Goal: Task Accomplishment & Management: Use online tool/utility

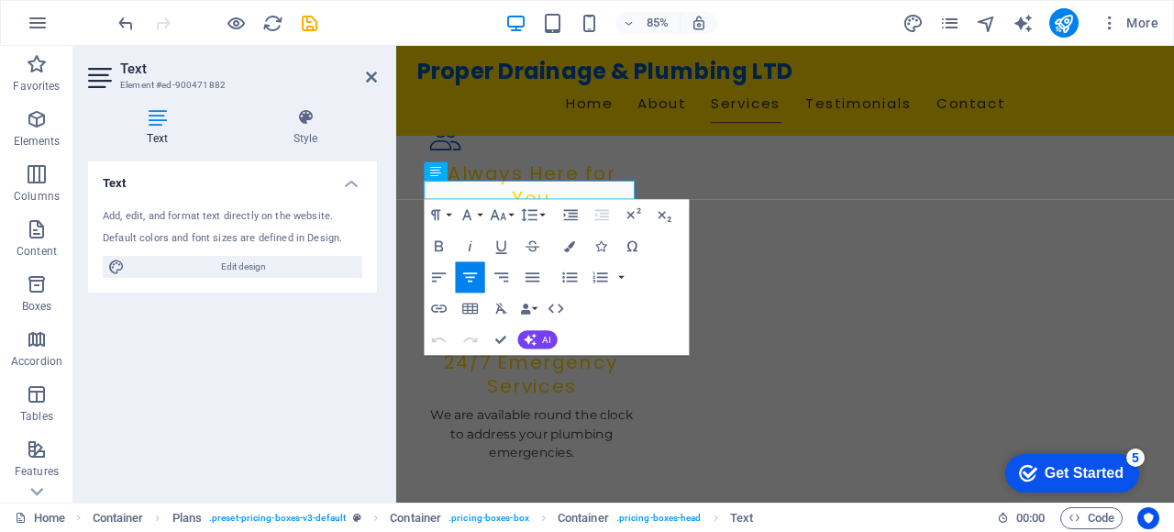
click at [352, 381] on div "Text Add, edit, and format text directly on the website. Default colors and fon…" at bounding box center [232, 324] width 289 height 326
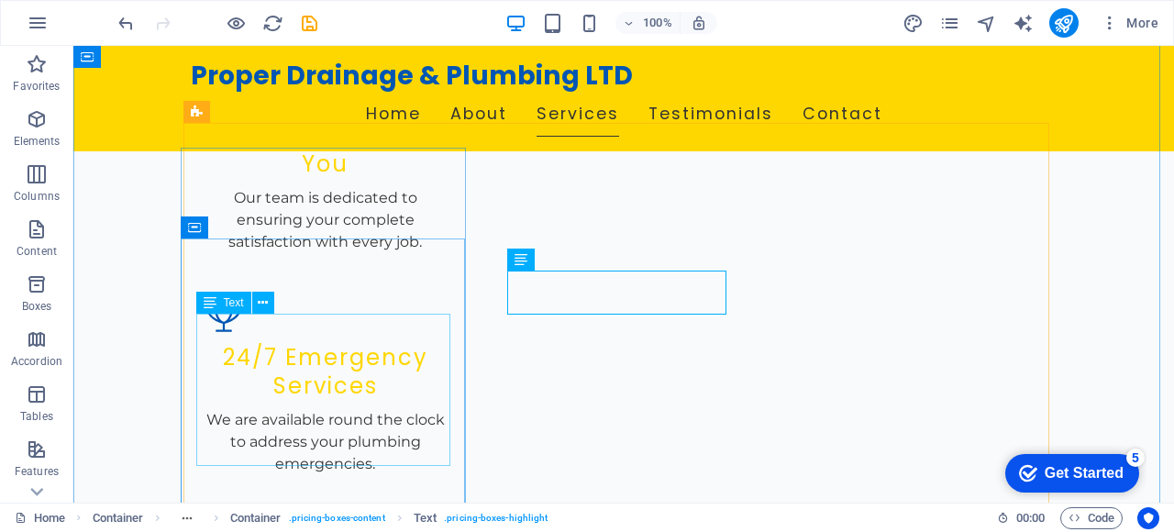
scroll to position [2226, 0]
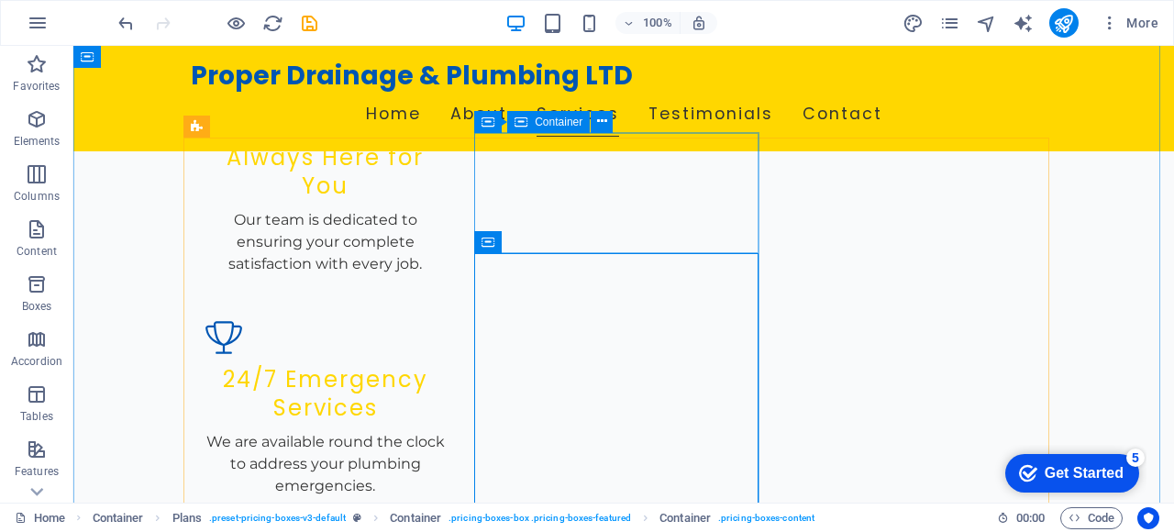
scroll to position [2153, 0]
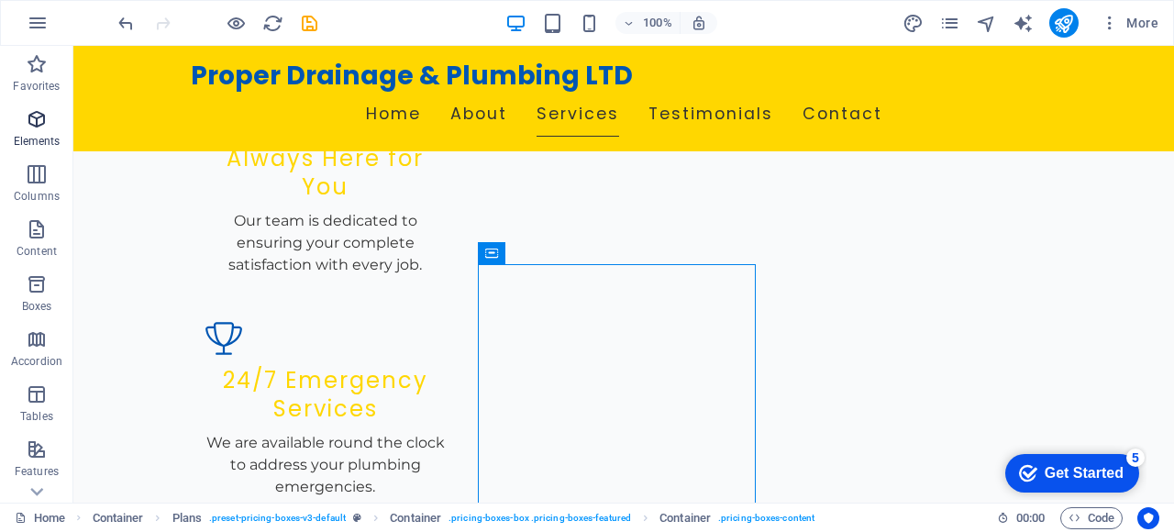
click at [39, 151] on span "Elements" at bounding box center [36, 130] width 73 height 44
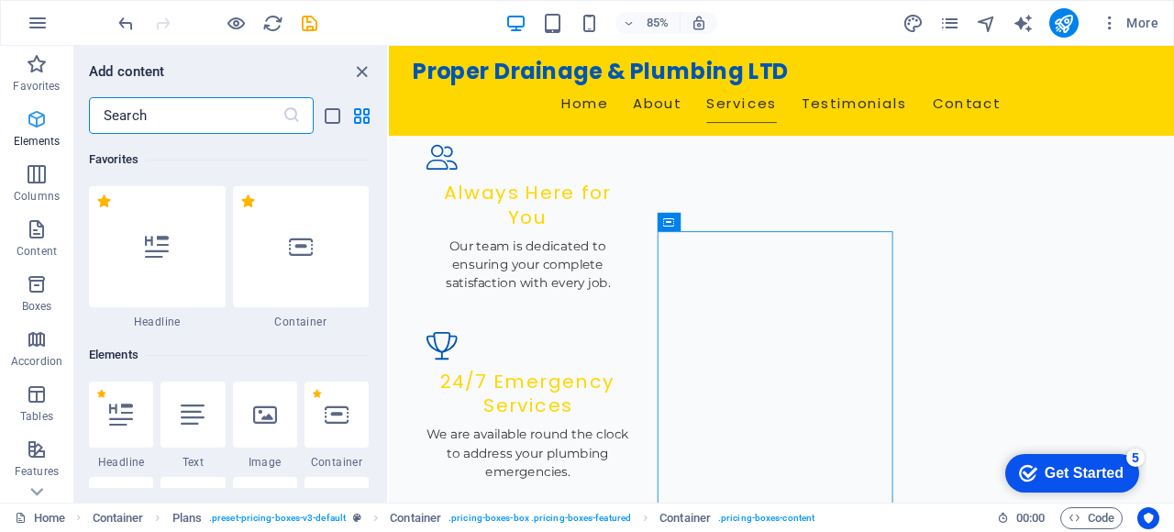
scroll to position [195, 0]
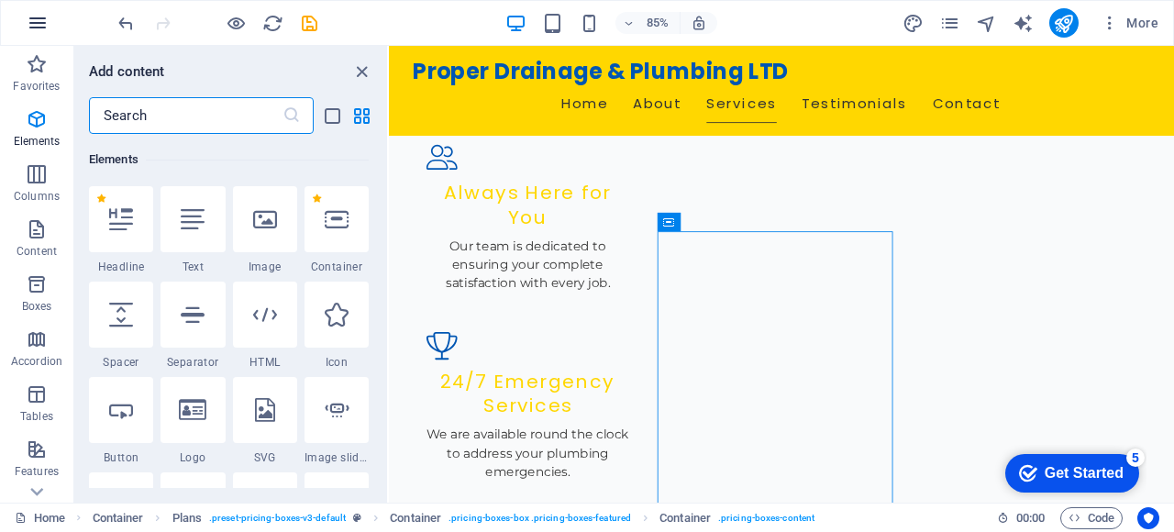
click at [39, 27] on icon "button" at bounding box center [38, 23] width 22 height 22
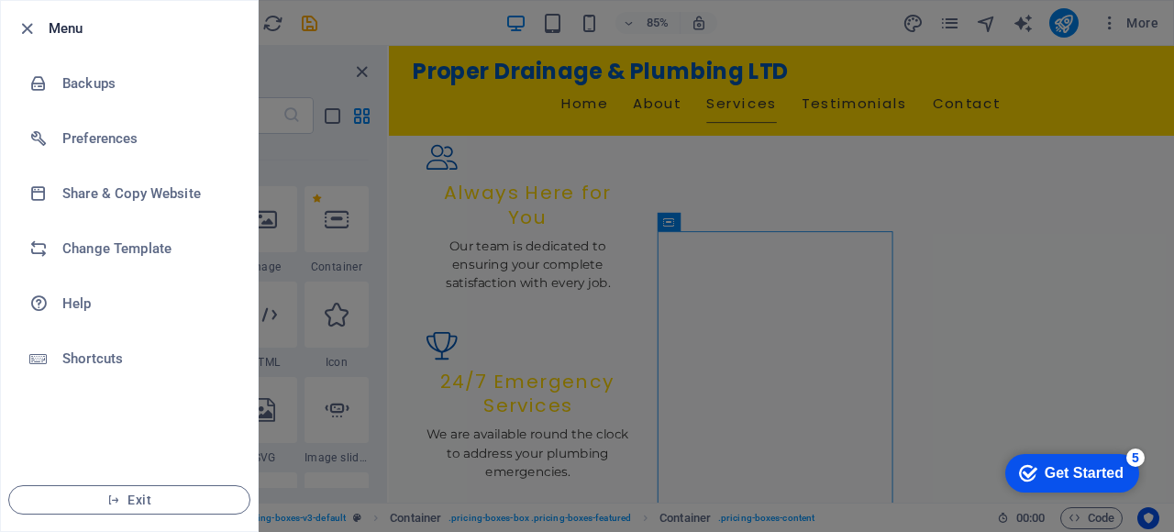
click at [432, 92] on div at bounding box center [587, 266] width 1174 height 532
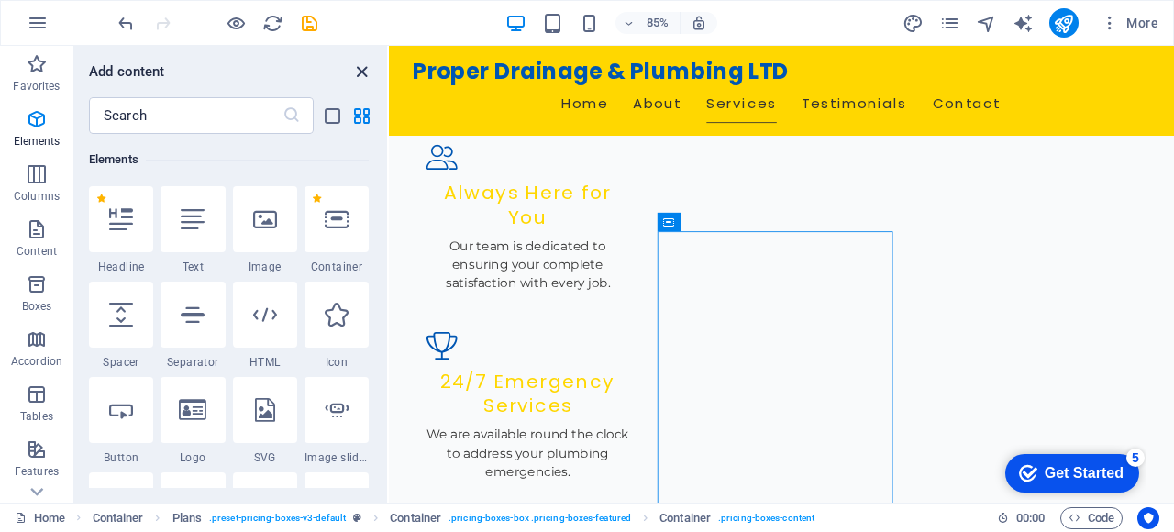
click at [354, 73] on icon "close panel" at bounding box center [361, 71] width 21 height 21
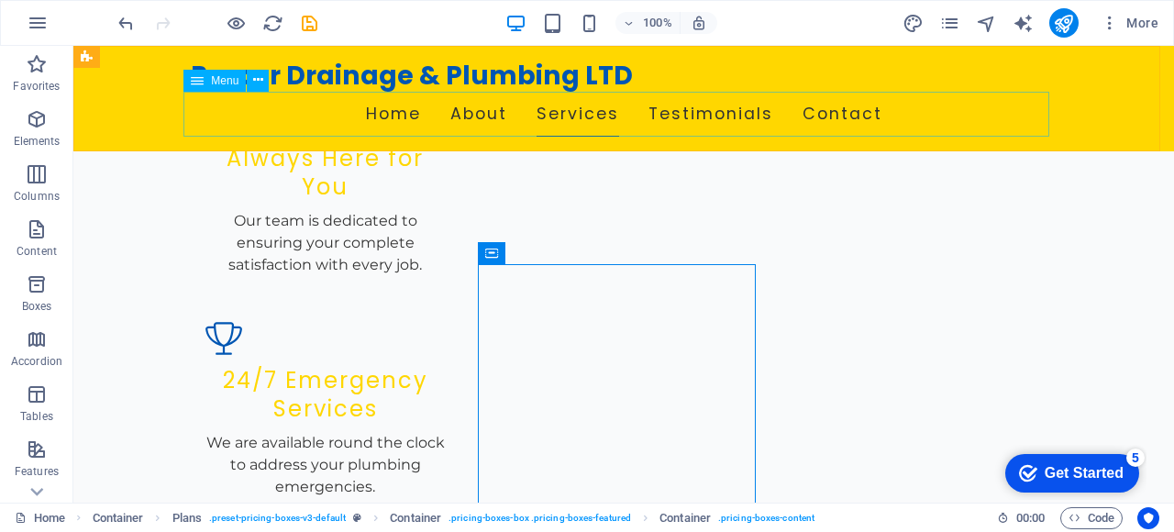
click at [561, 106] on nav "Home About Services Testimonials Contact" at bounding box center [624, 115] width 866 height 46
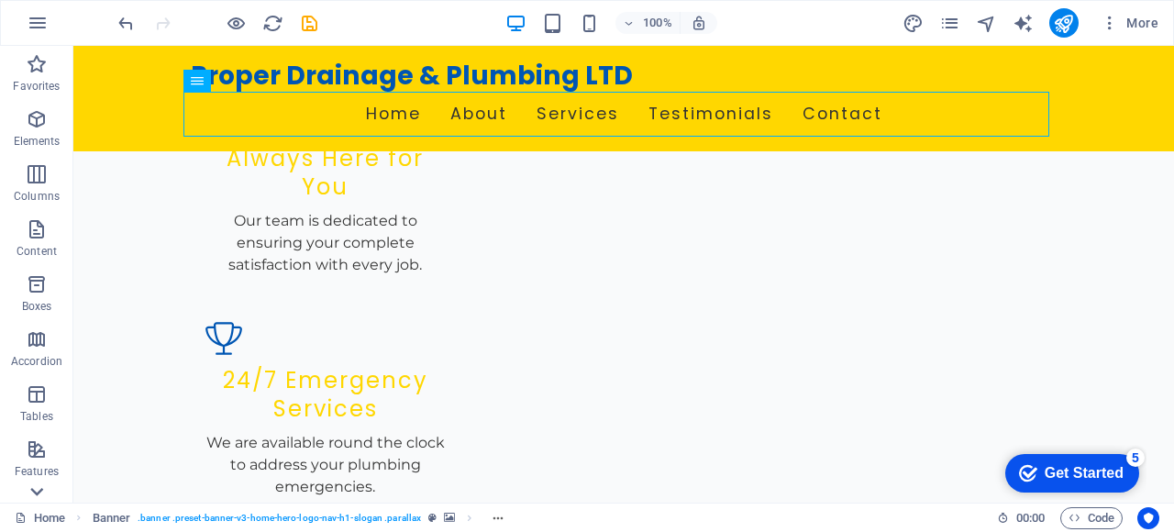
click at [33, 489] on icon at bounding box center [37, 492] width 26 height 26
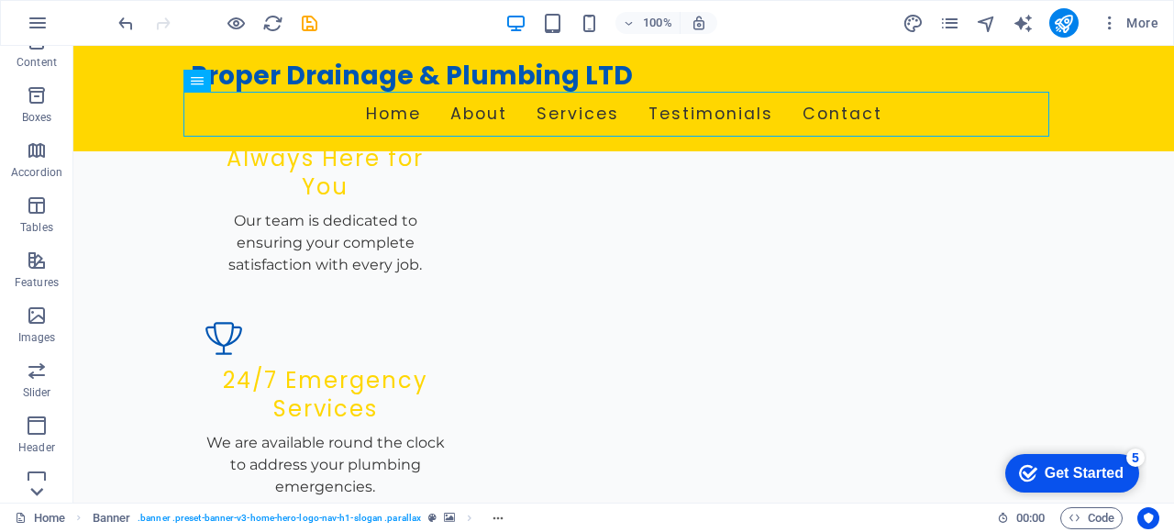
scroll to position [369, 0]
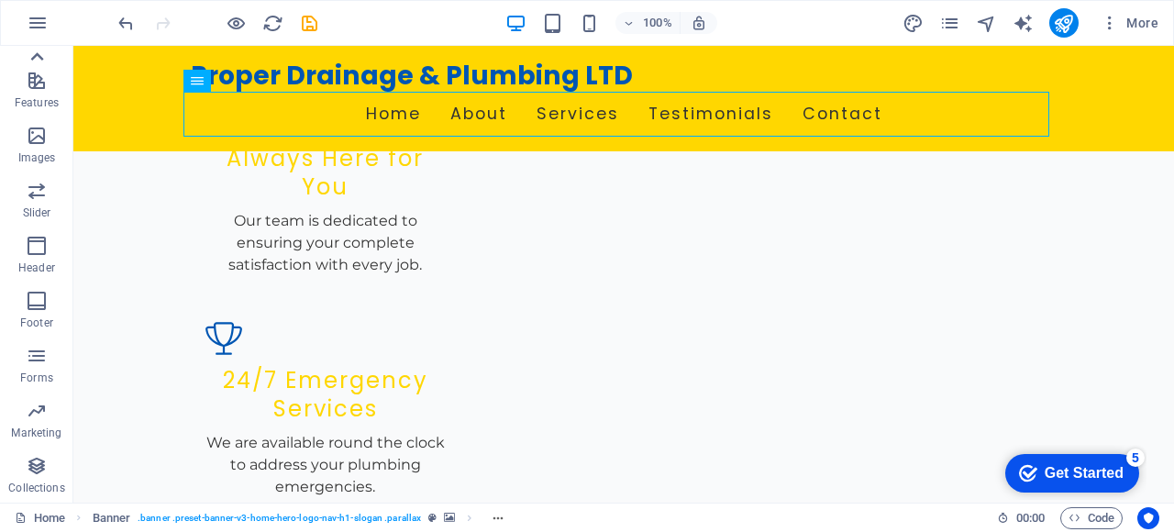
click at [37, 61] on icon at bounding box center [37, 57] width 26 height 26
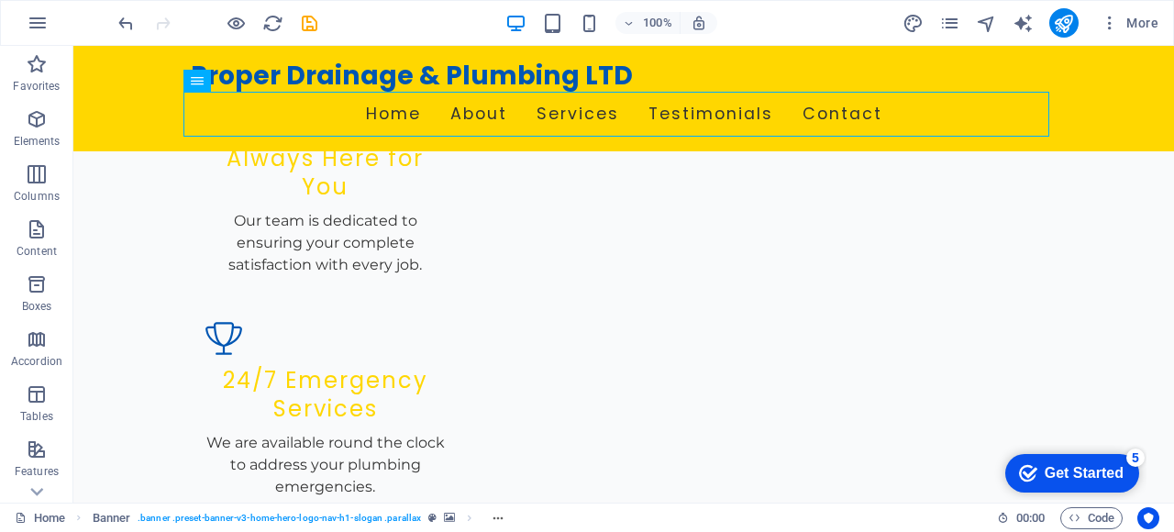
click at [37, 61] on icon "button" at bounding box center [37, 64] width 22 height 22
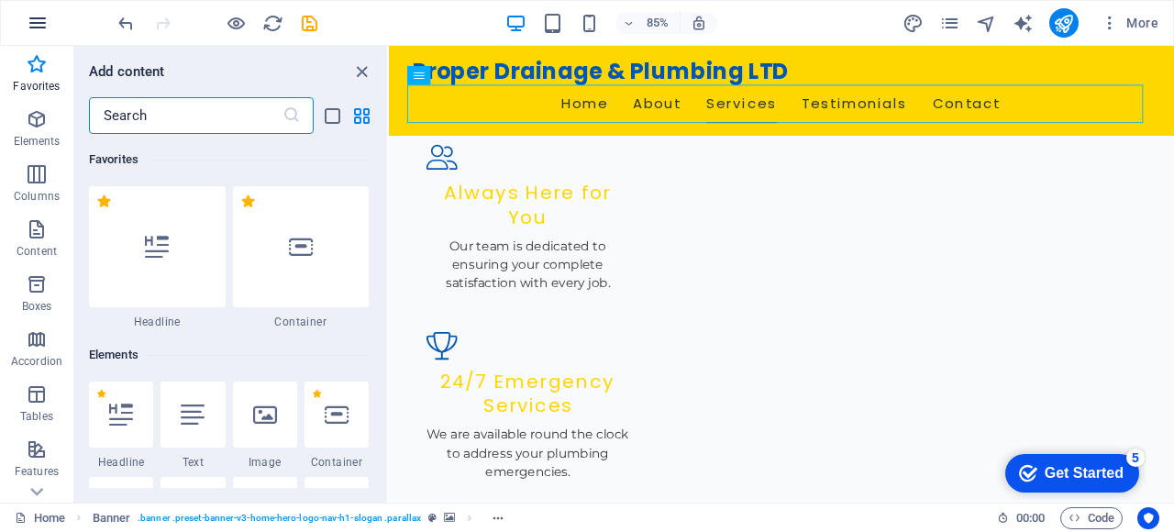
click at [43, 26] on icon "button" at bounding box center [38, 23] width 22 height 22
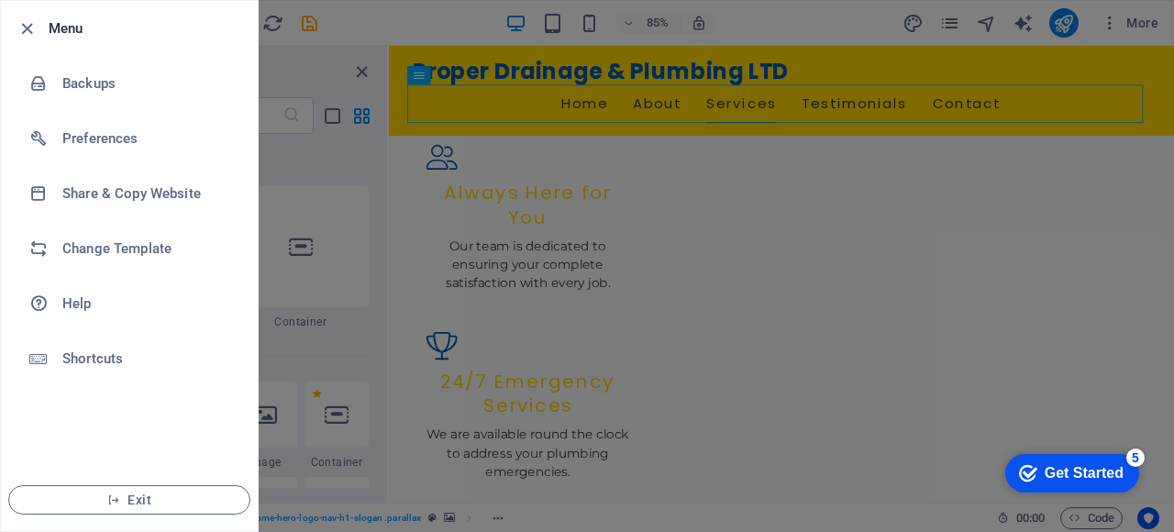
click at [411, 250] on div at bounding box center [587, 266] width 1174 height 532
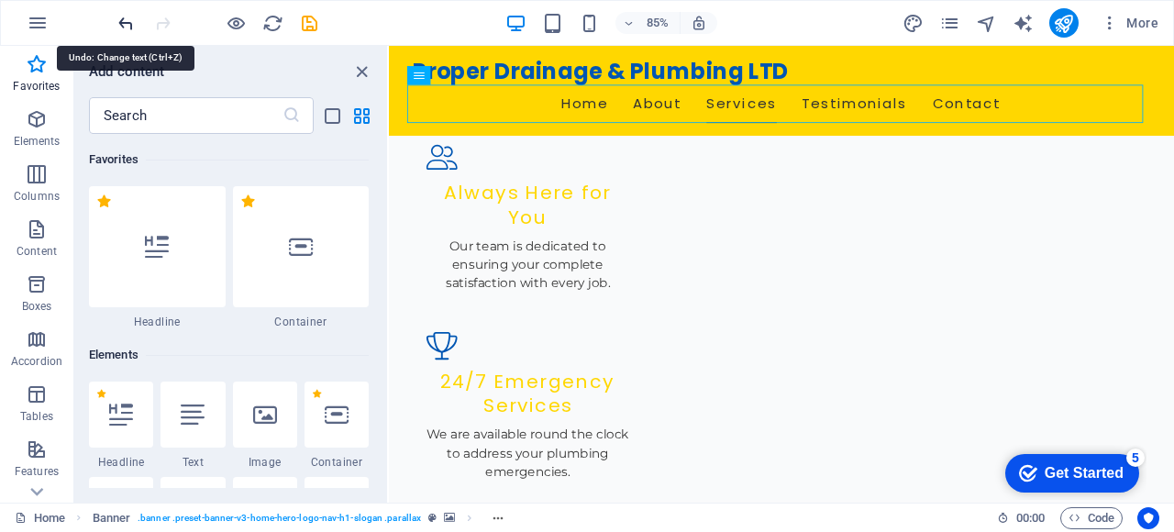
click at [124, 23] on icon "undo" at bounding box center [126, 23] width 21 height 21
click at [154, 22] on icon "redo" at bounding box center [162, 23] width 21 height 21
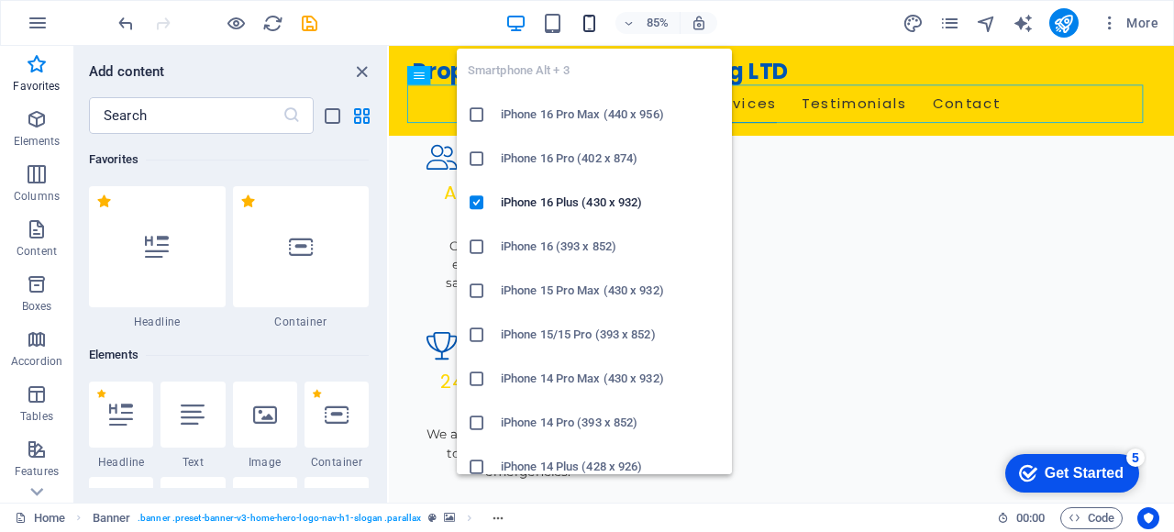
click at [587, 21] on icon "button" at bounding box center [589, 23] width 21 height 21
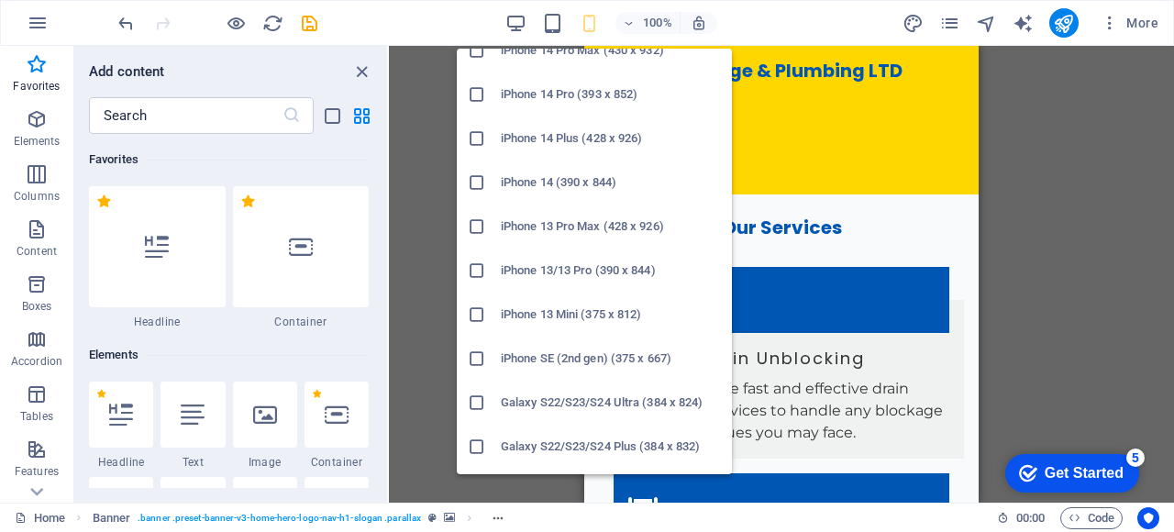
scroll to position [502, 0]
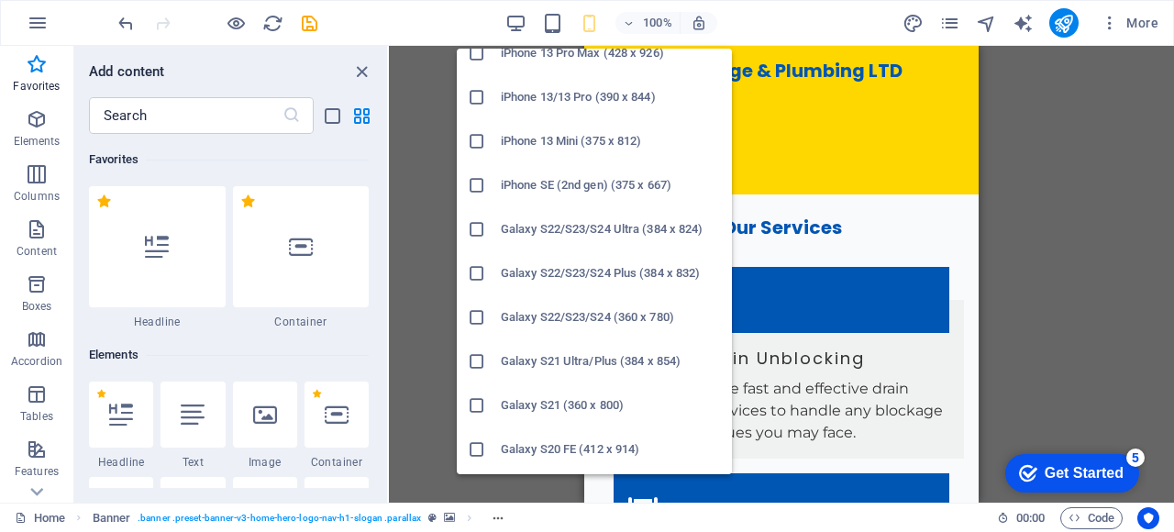
click at [474, 316] on icon at bounding box center [477, 317] width 18 height 18
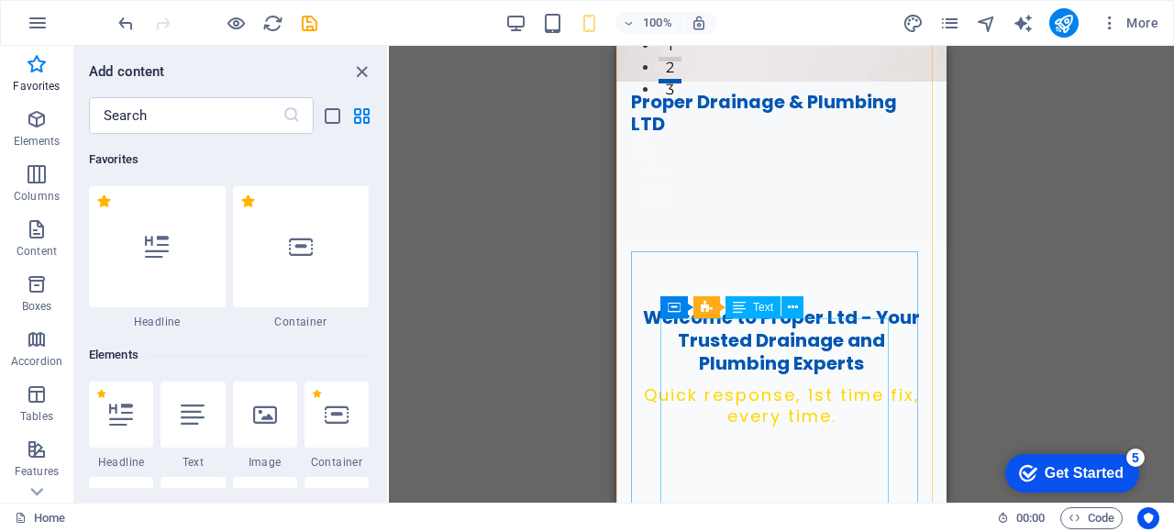
scroll to position [0, 0]
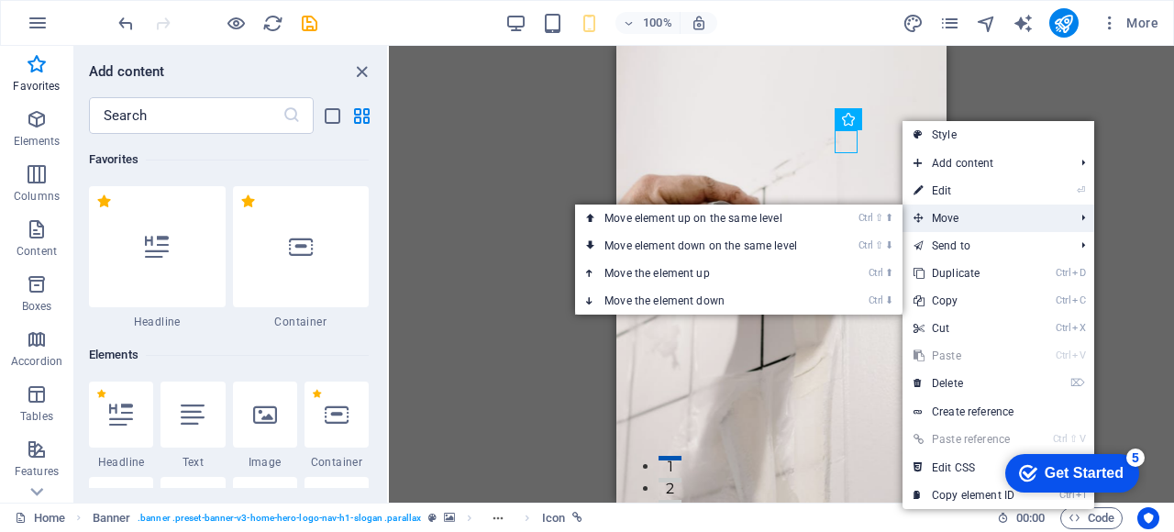
drag, startPoint x: 959, startPoint y: 171, endPoint x: 963, endPoint y: 212, distance: 40.5
click at [963, 212] on ul "Style Add content Ctrl 1 Headline Ctrl 2 Text Ctrl 3 Image Ctrl 4 Container Ctr…" at bounding box center [998, 315] width 192 height 388
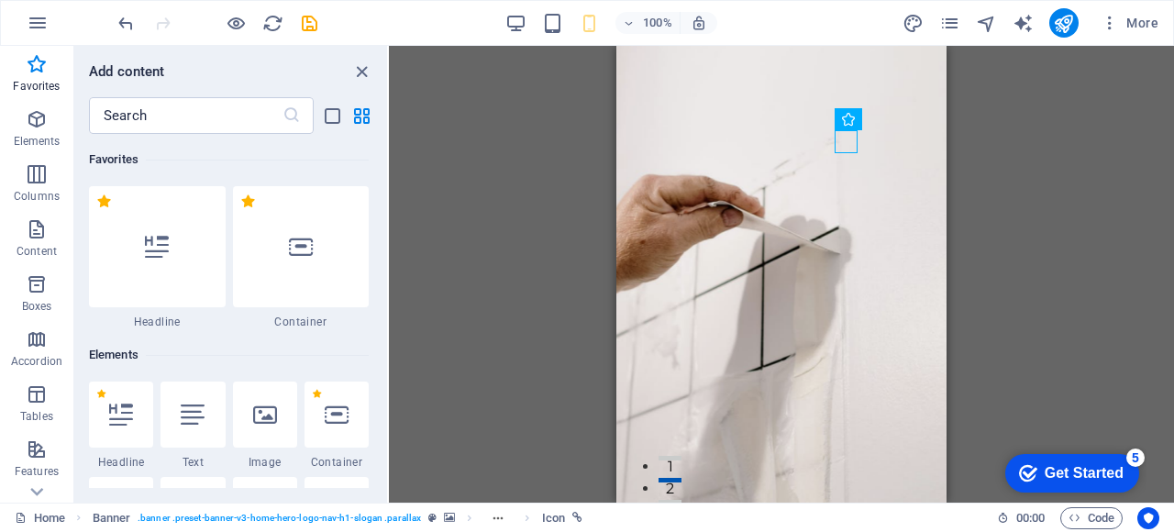
click at [484, 364] on div "H2 Banner Container Banner Menu Bar Menu Bar Logo Menu Spacer H3 Preset Placeho…" at bounding box center [781, 274] width 785 height 457
